Goal: Information Seeking & Learning: Check status

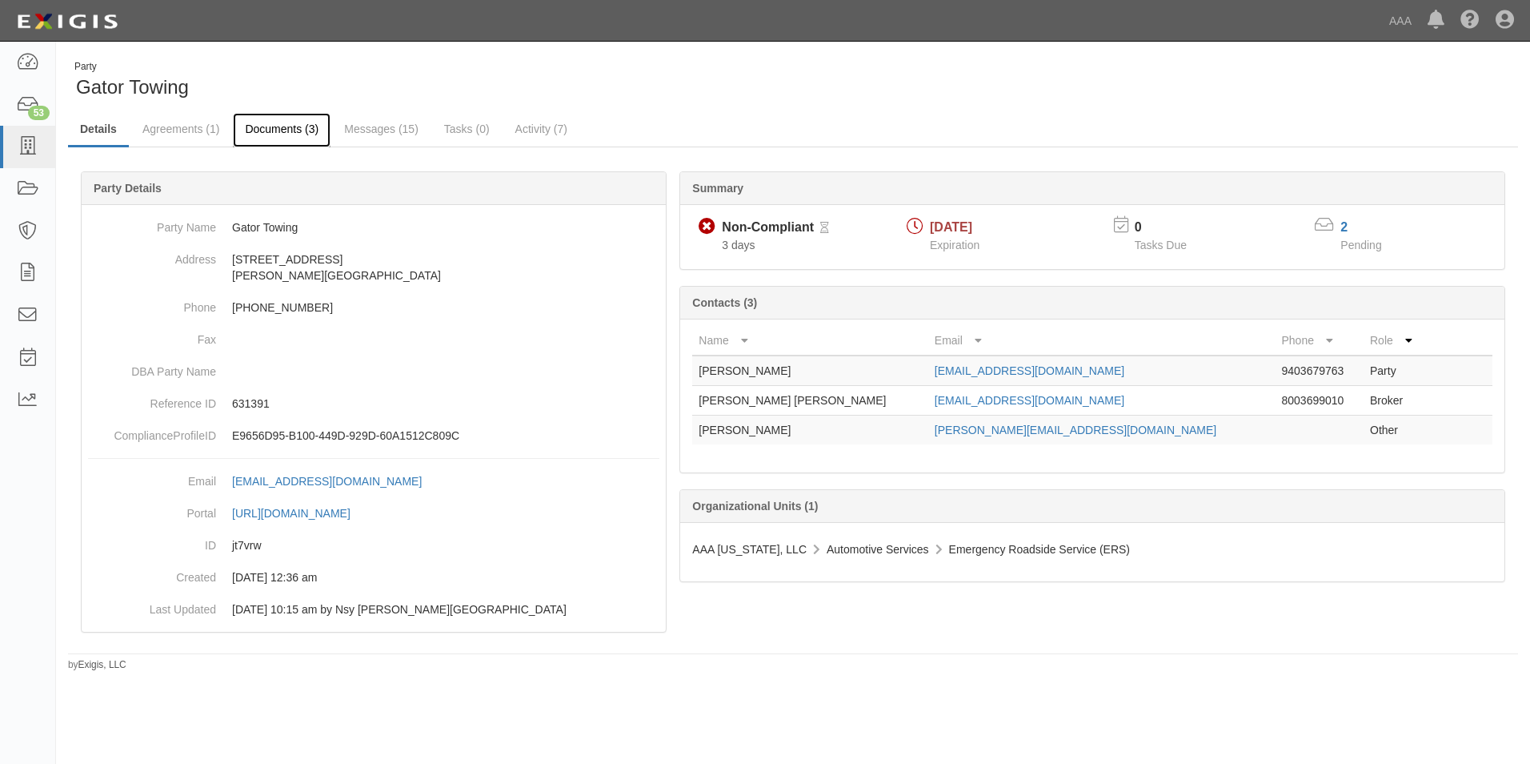
click at [303, 129] on link "Documents (3)" at bounding box center [282, 130] width 98 height 34
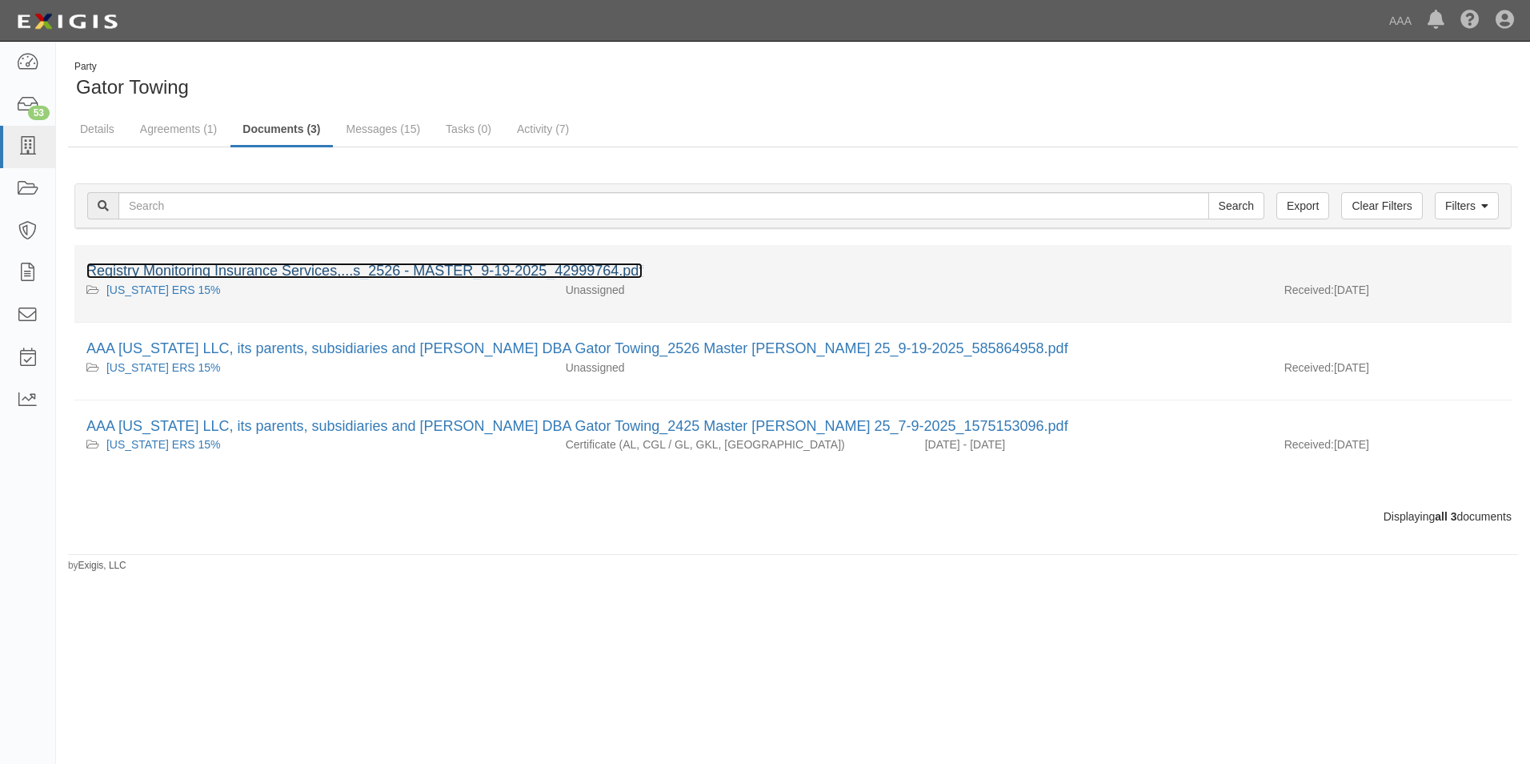
click at [236, 271] on link "Registry Monitoring Insurance Services,...s_2526 - MASTER_9-19-2025_42999764.pdf" at bounding box center [364, 271] width 556 height 16
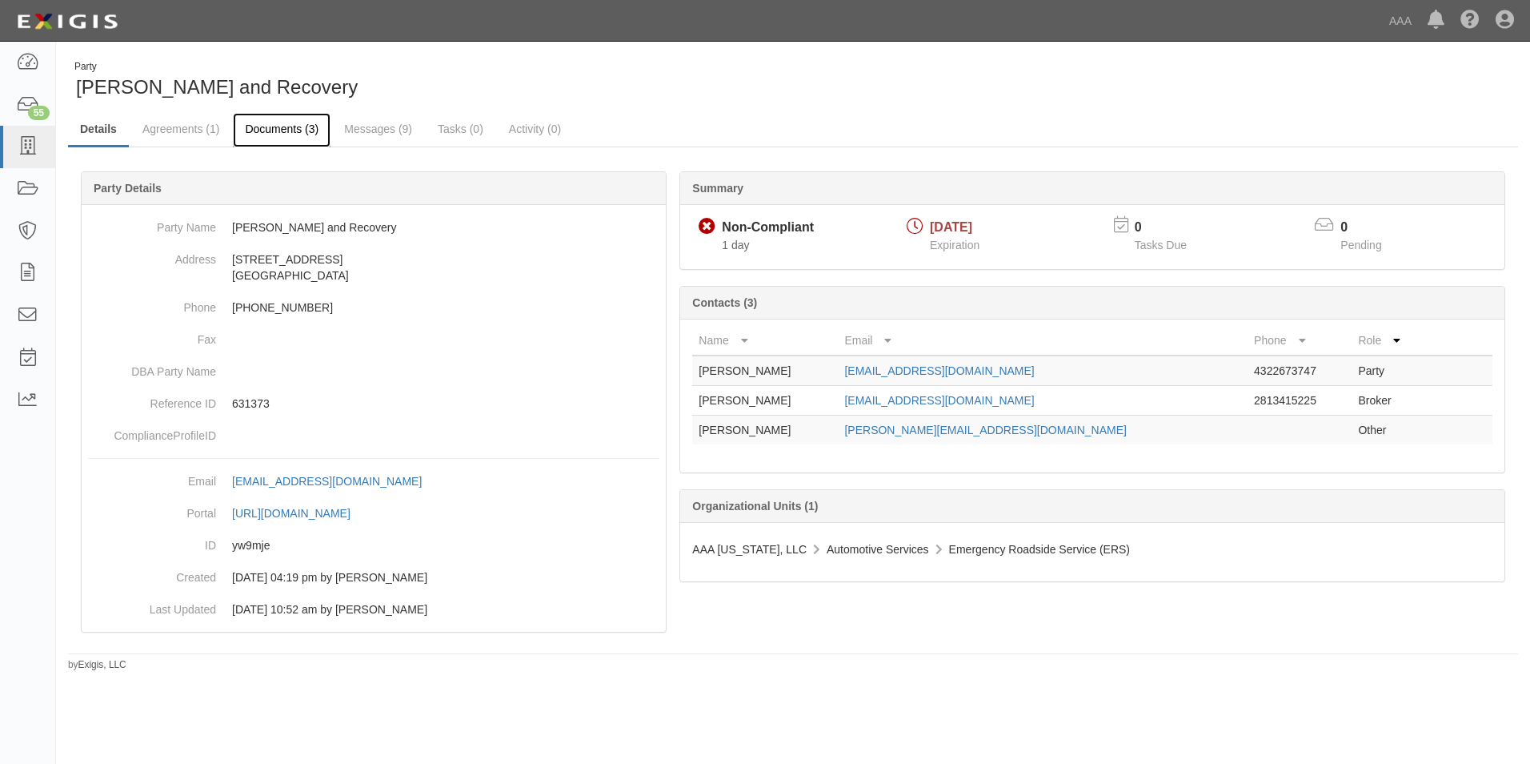
click at [291, 126] on link "Documents (3)" at bounding box center [282, 130] width 98 height 34
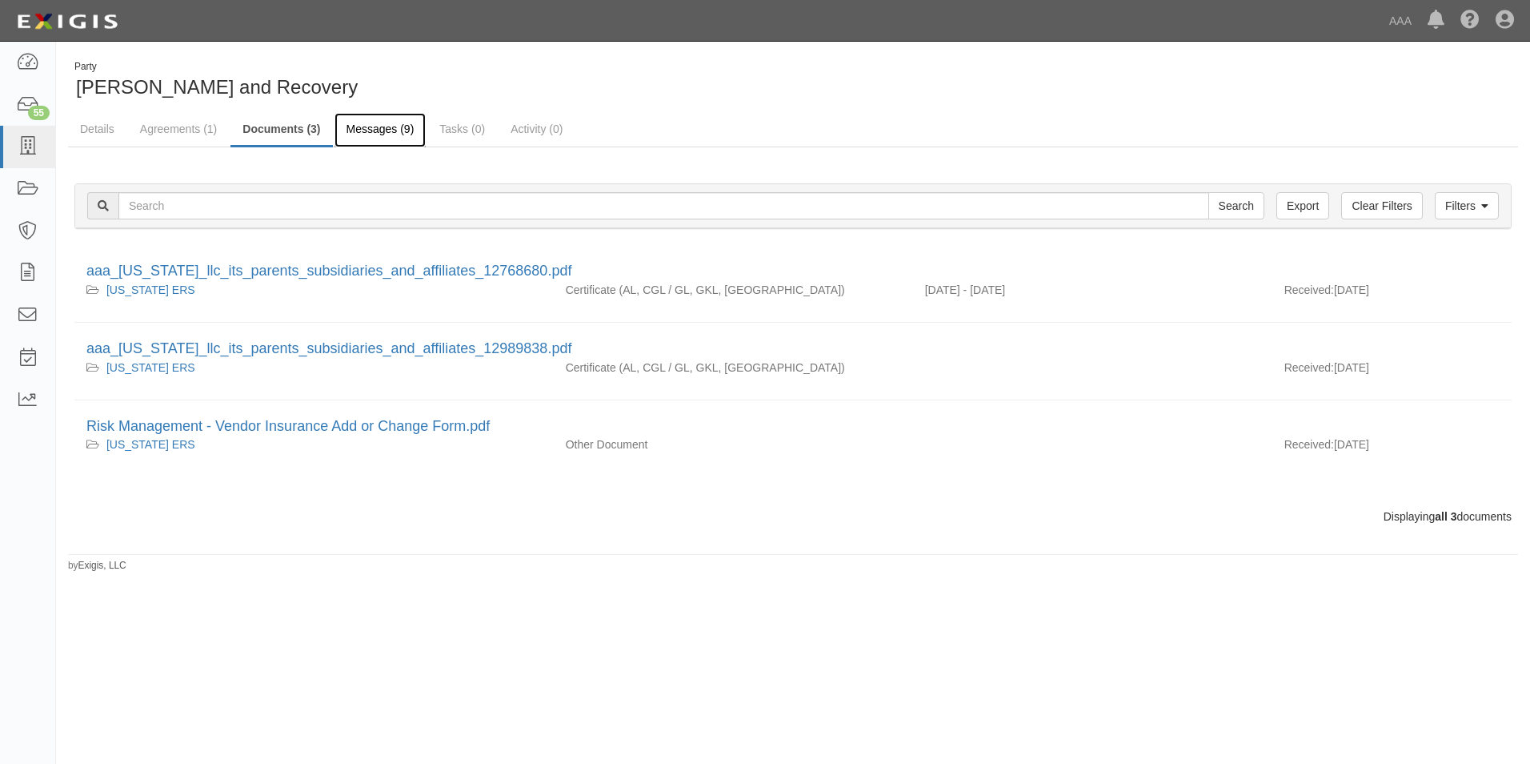
click at [355, 122] on link "Messages (9)" at bounding box center [381, 130] width 92 height 34
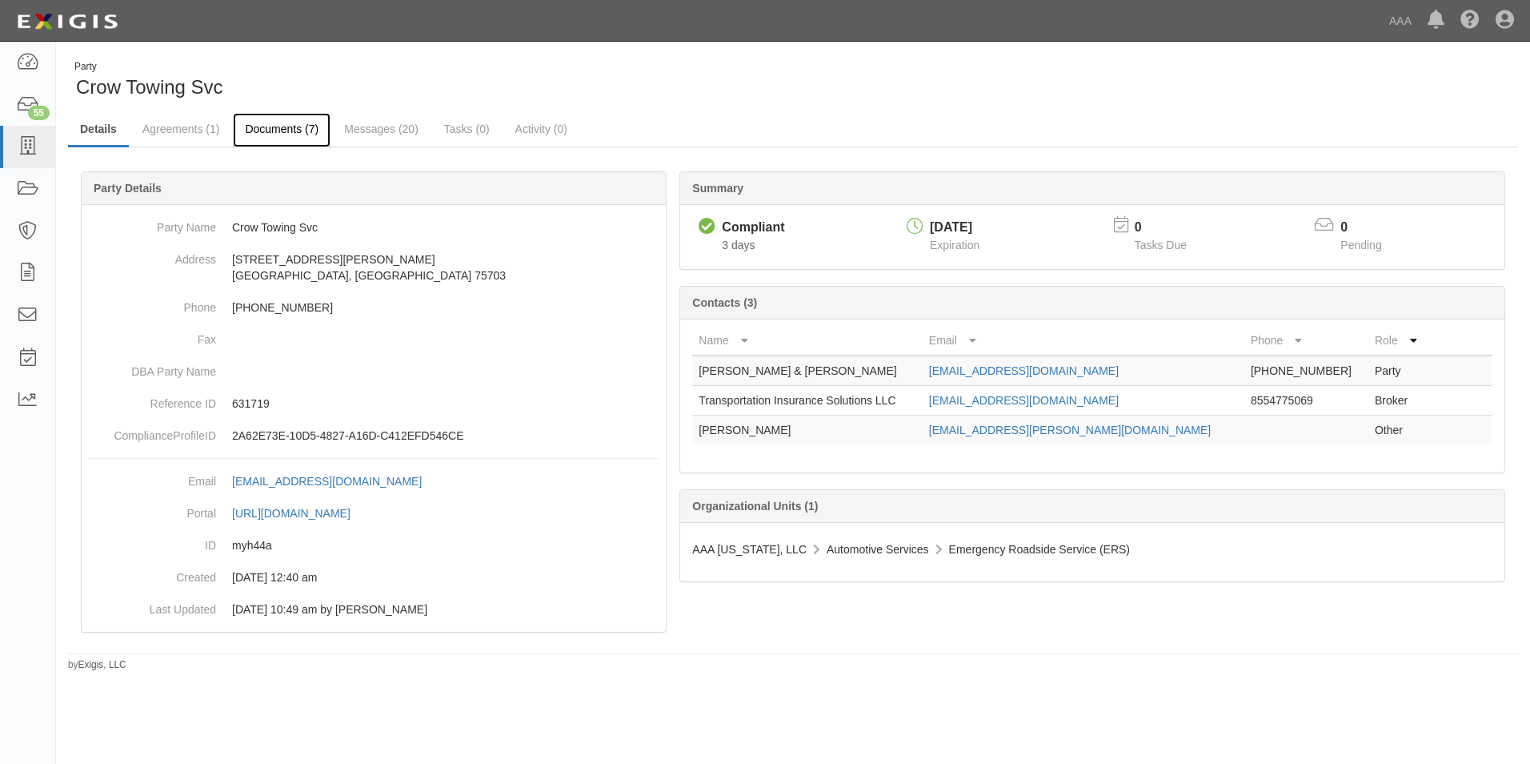
click at [276, 119] on link "Documents (7)" at bounding box center [282, 130] width 98 height 34
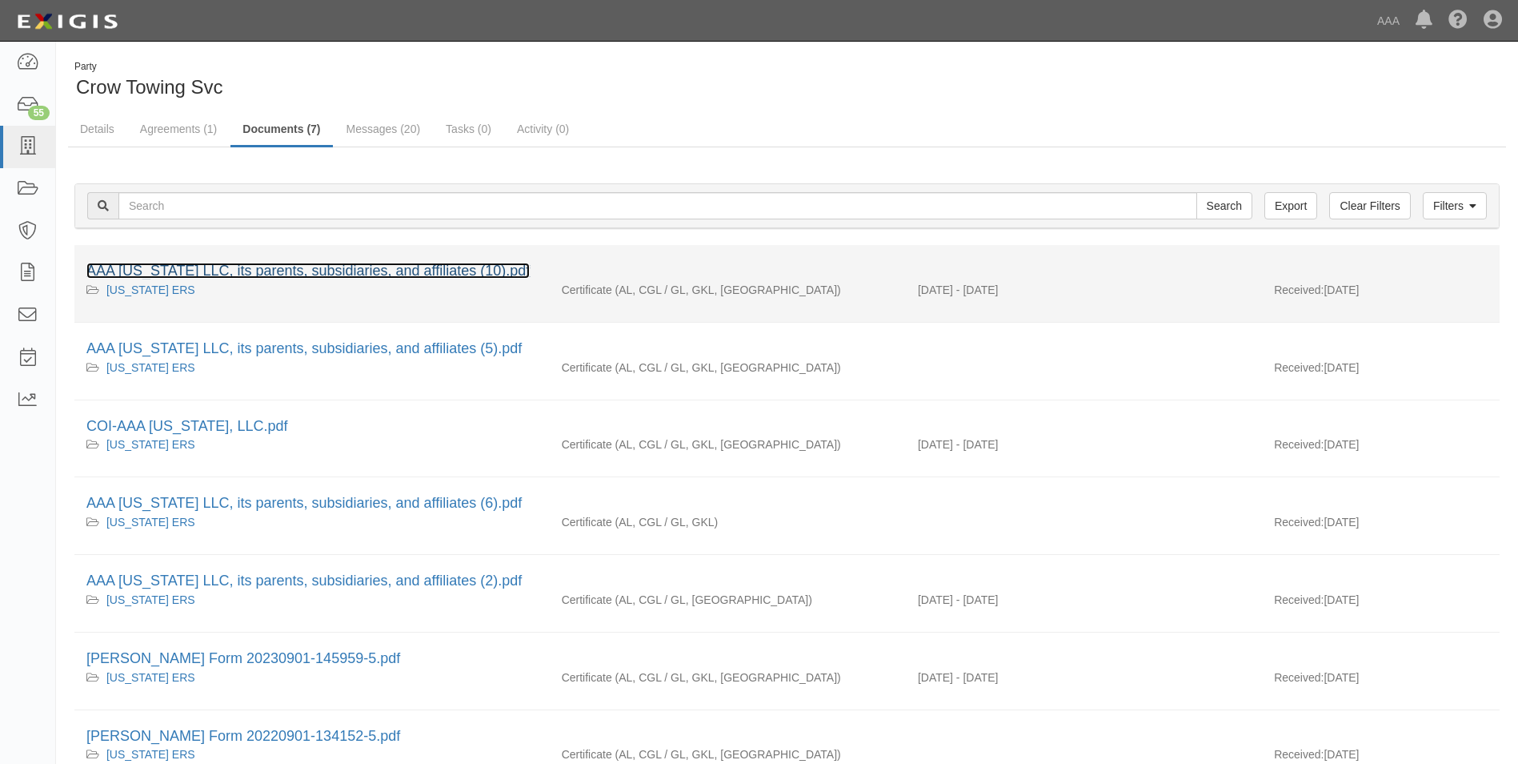
click at [340, 267] on link "AAA [US_STATE] LLC, its parents, subsidiaries, and affiliates (10).pdf" at bounding box center [307, 271] width 443 height 16
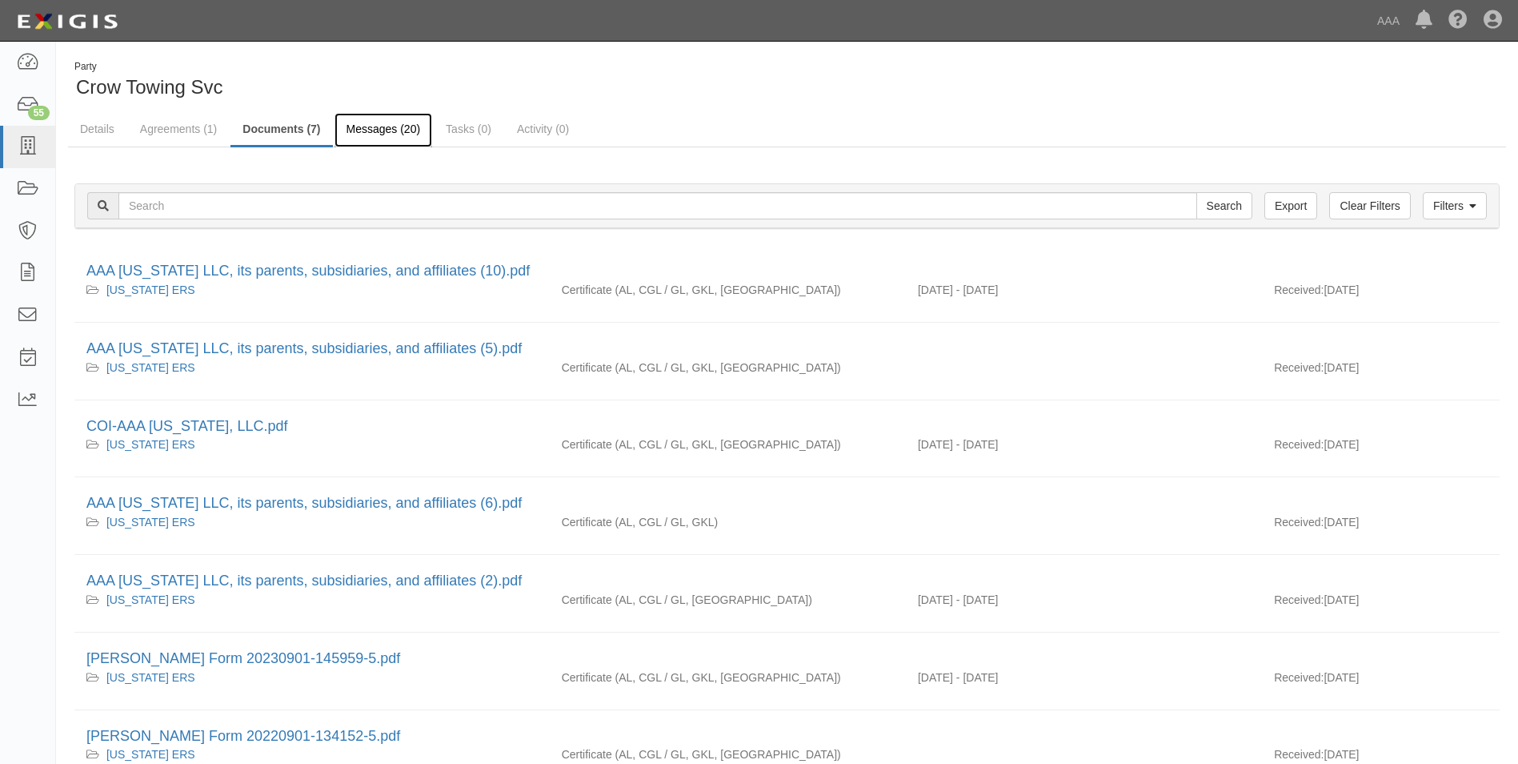
click at [367, 126] on link "Messages (20)" at bounding box center [384, 130] width 98 height 34
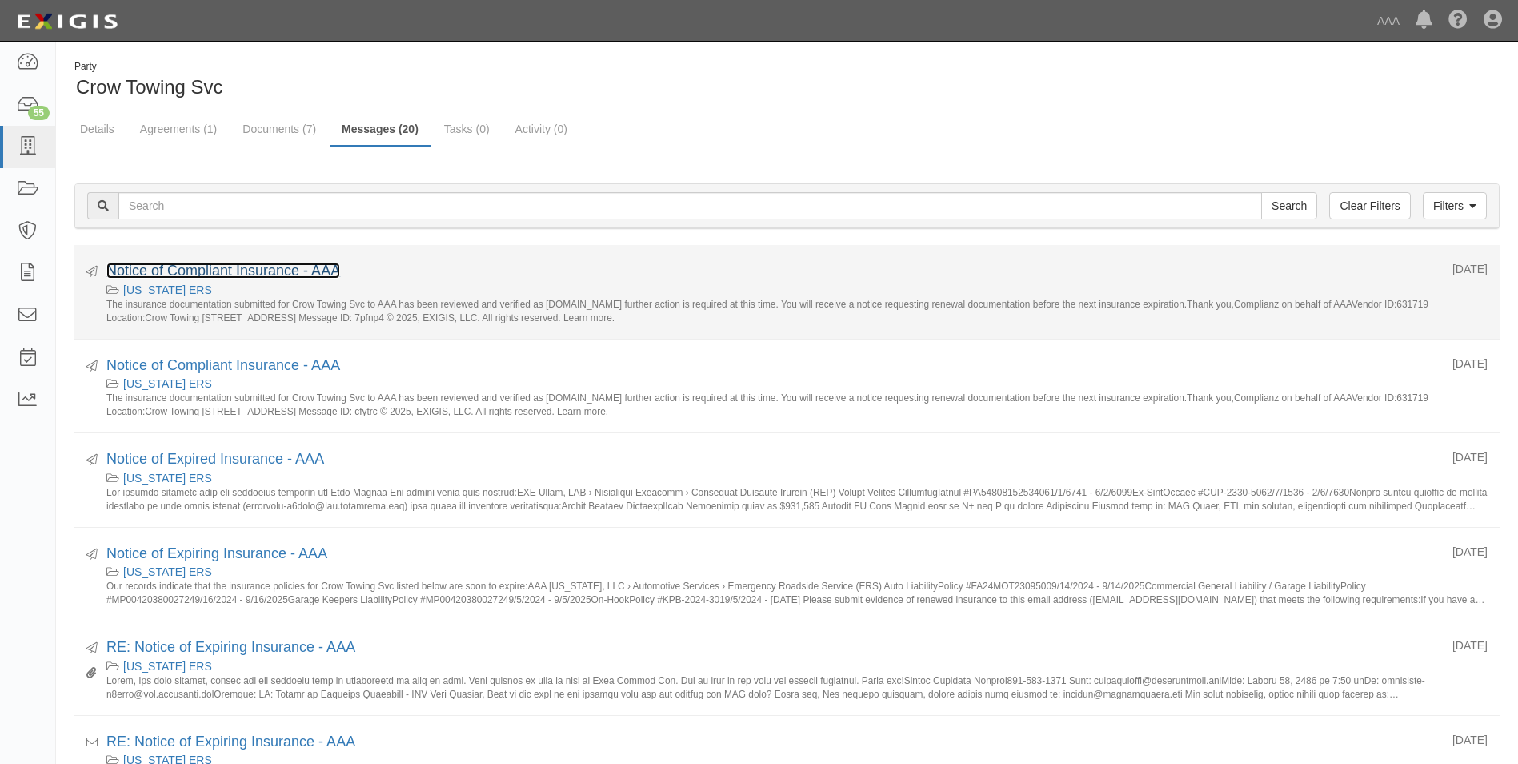
click at [251, 268] on link "Notice of Compliant Insurance - AAA" at bounding box center [223, 271] width 234 height 16
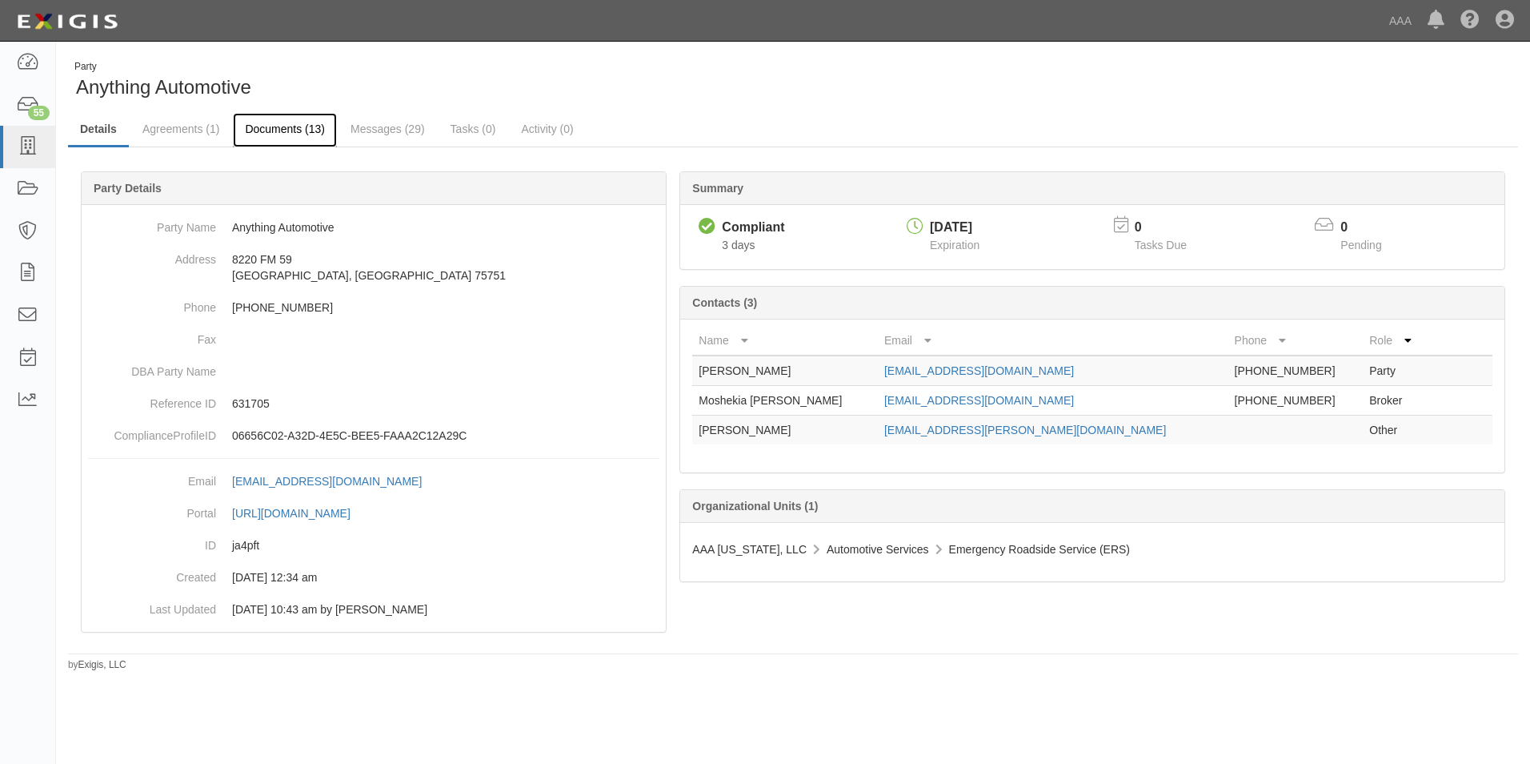
click at [287, 126] on link "Documents (13)" at bounding box center [285, 130] width 104 height 34
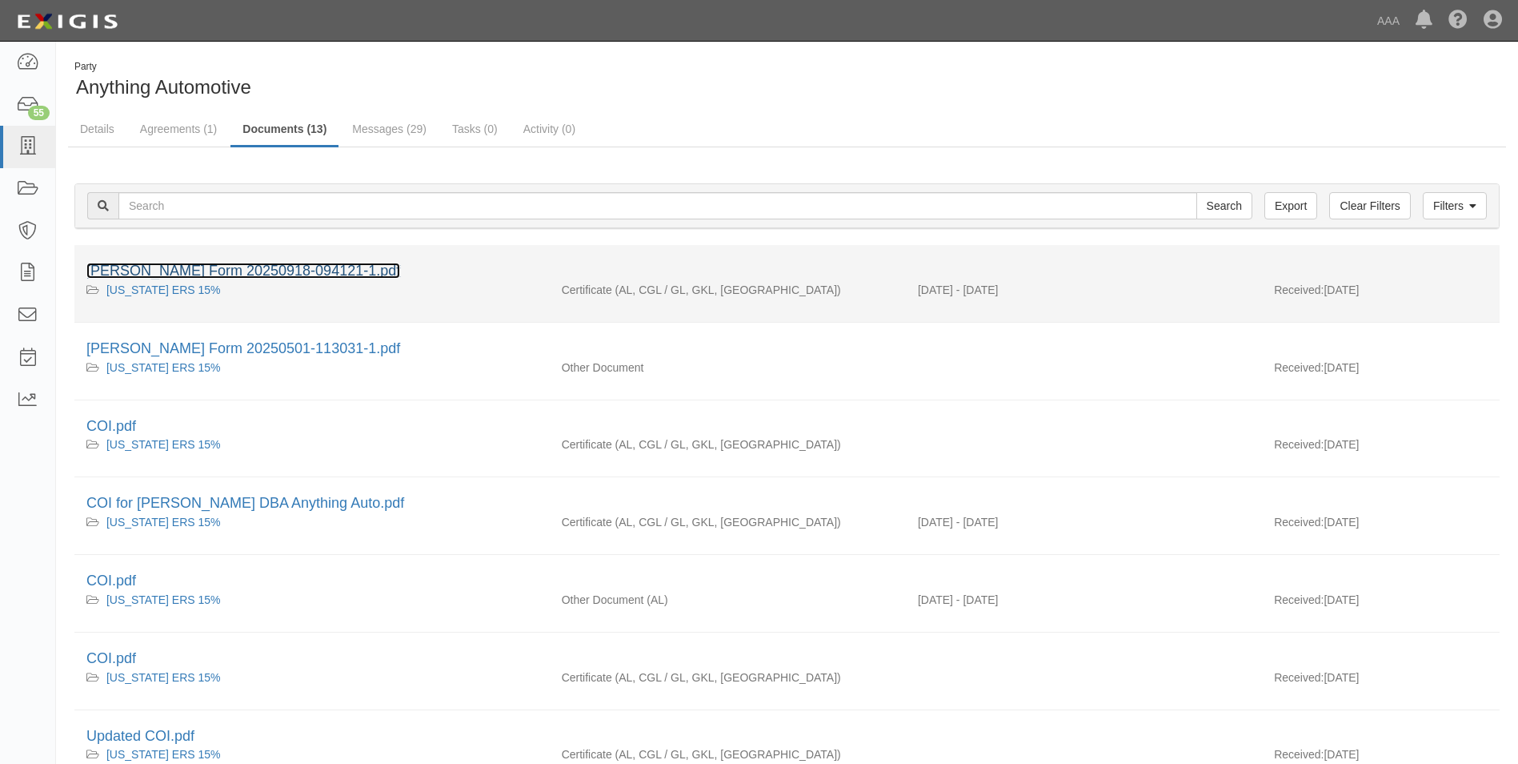
click at [294, 271] on link "[PERSON_NAME] Form 20250918-094121-1.pdf" at bounding box center [243, 271] width 314 height 16
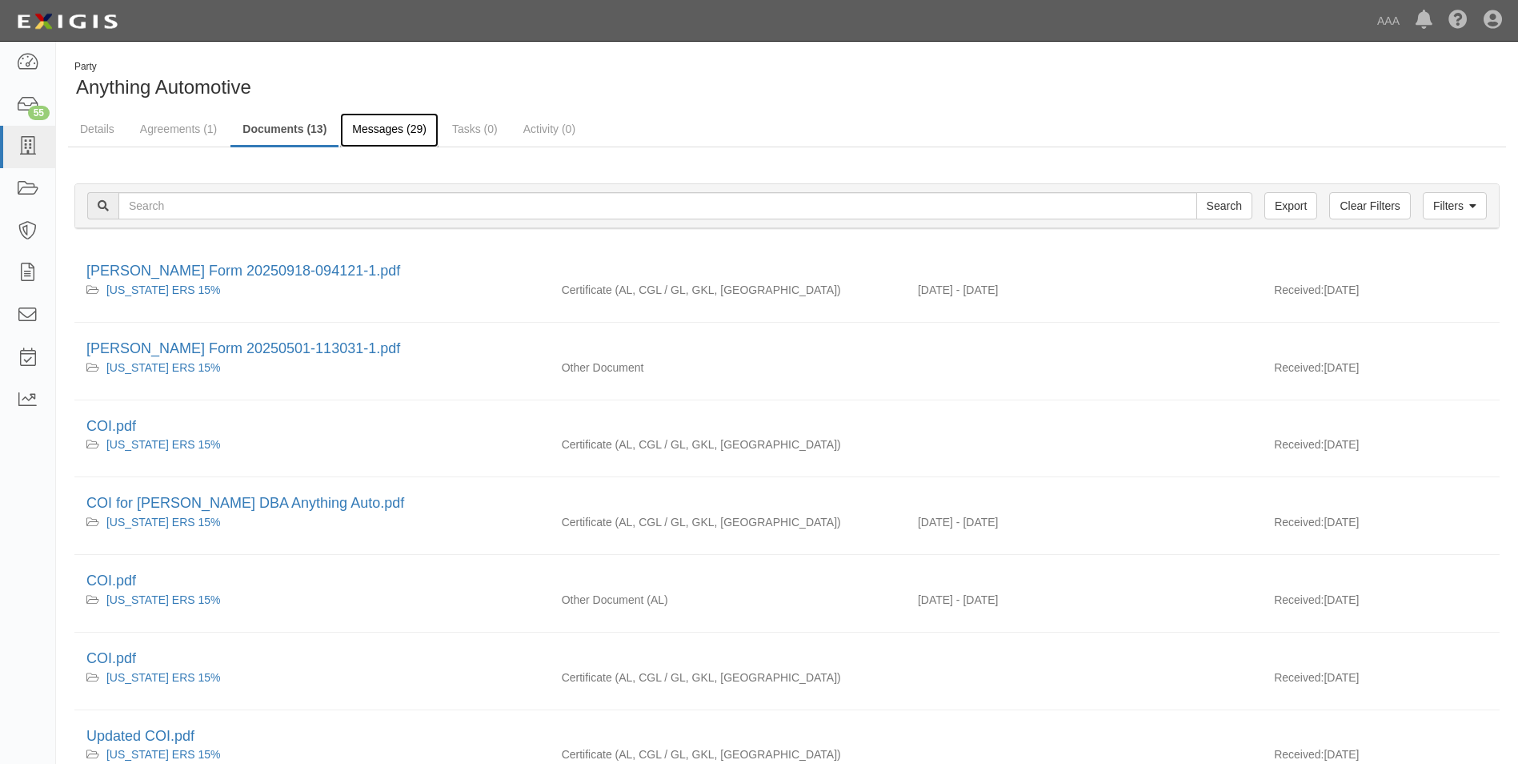
click at [385, 126] on link "Messages (29)" at bounding box center [389, 130] width 98 height 34
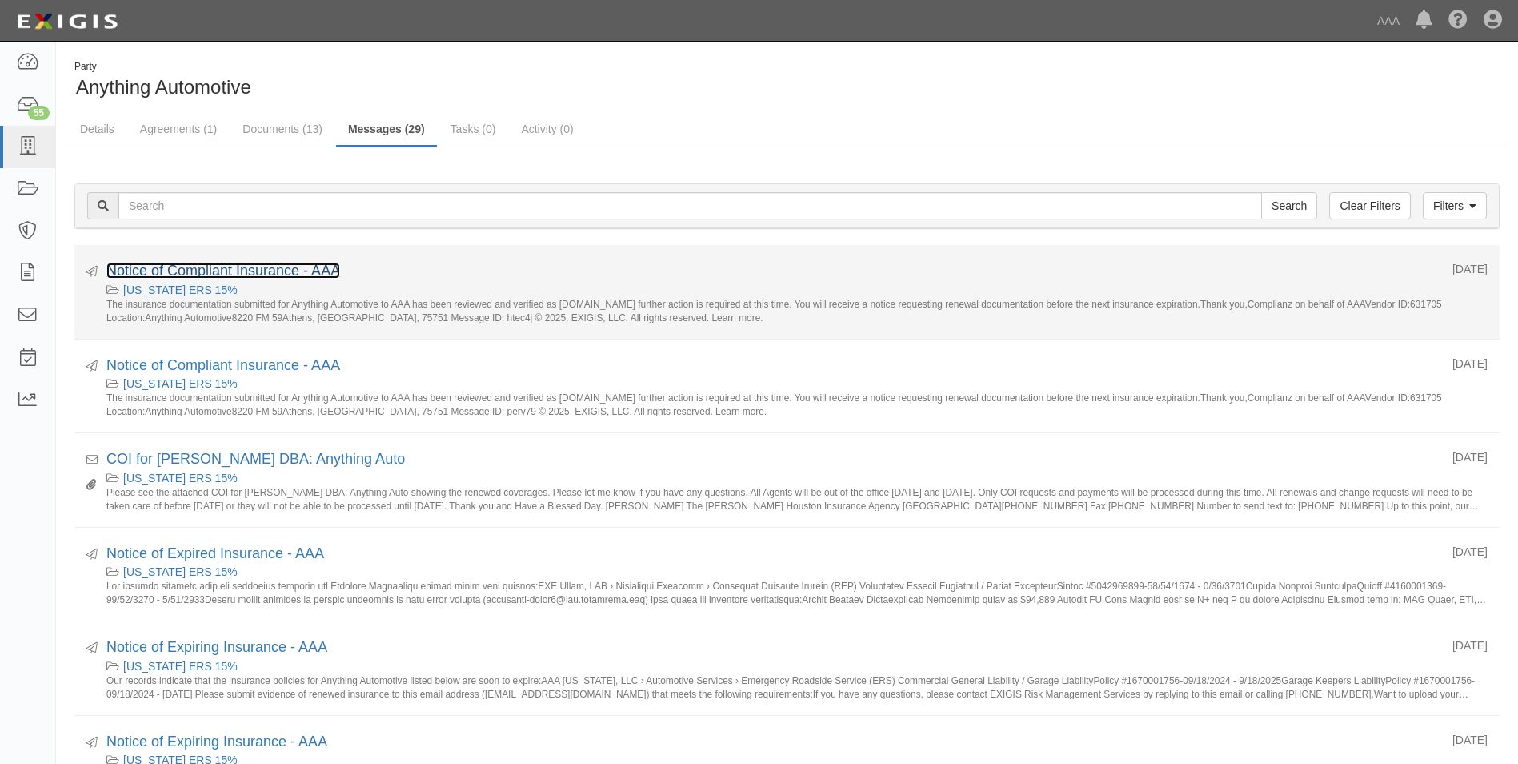
click at [251, 268] on link "Notice of Compliant Insurance - AAA" at bounding box center [223, 271] width 234 height 16
